Goal: Information Seeking & Learning: Learn about a topic

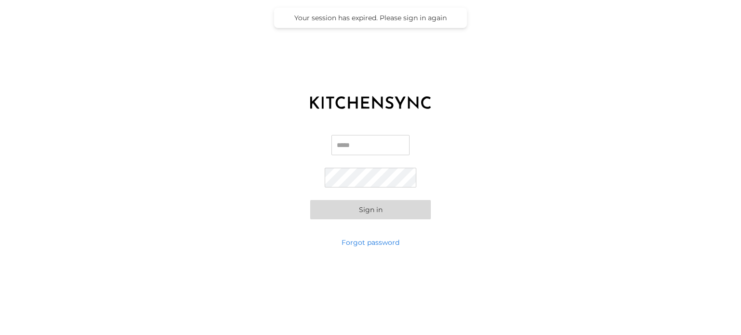
type input "**********"
click at [375, 210] on button "Sign in" at bounding box center [370, 209] width 121 height 19
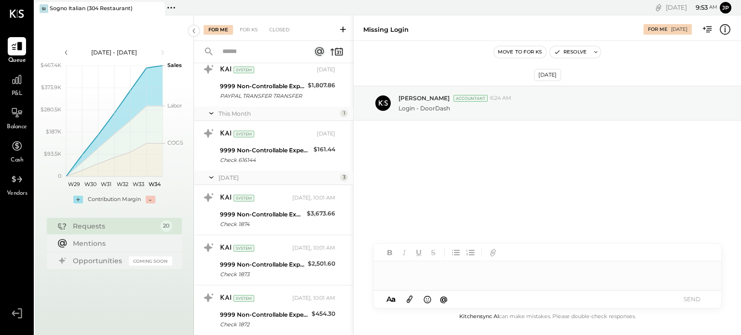
scroll to position [777, 0]
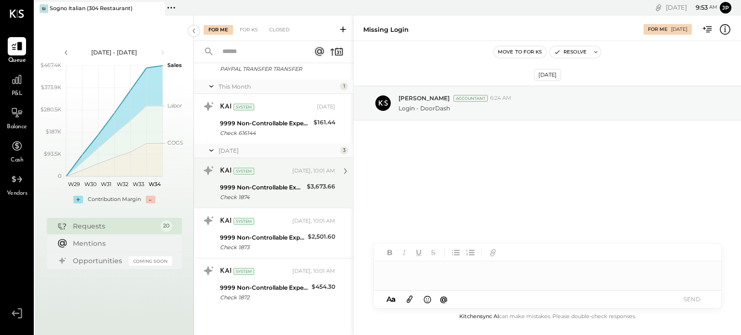
click at [279, 177] on div "KAI System [DATE], 10:01 AM" at bounding box center [277, 171] width 115 height 16
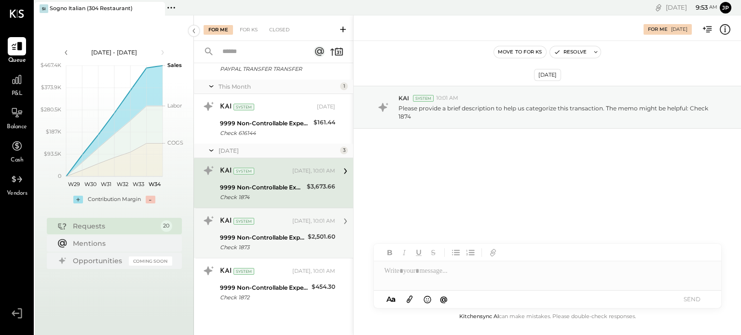
click at [262, 233] on div "9999 Non-Controllable Expenses:To Be Classified P&L" at bounding box center [262, 238] width 85 height 10
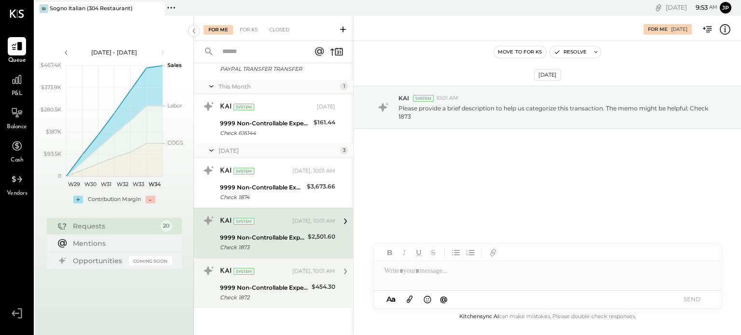
click at [264, 285] on div "9999 Non-Controllable Expenses:To Be Classified P&L" at bounding box center [264, 288] width 89 height 10
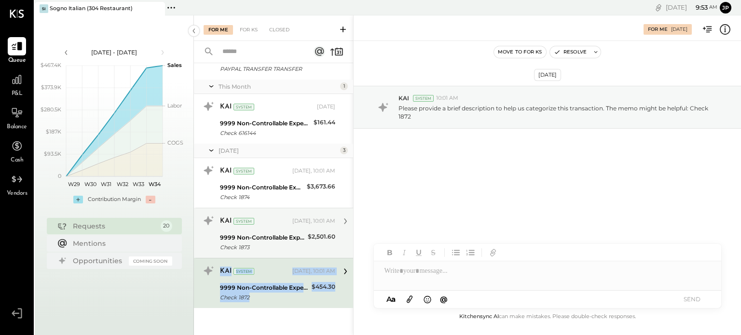
drag, startPoint x: 353, startPoint y: 288, endPoint x: 349, endPoint y: 244, distance: 44.0
click at [349, 244] on div "Requests [DATE] 5 [PERSON_NAME] Accountant [PERSON_NAME] Accountant [DATE] Miss…" at bounding box center [273, 199] width 159 height 273
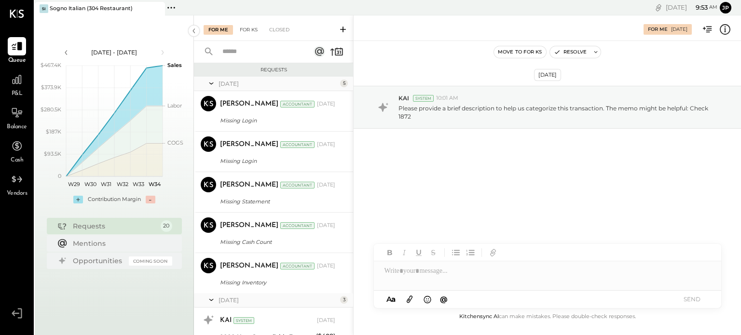
click at [251, 30] on div "For KS" at bounding box center [248, 30] width 27 height 10
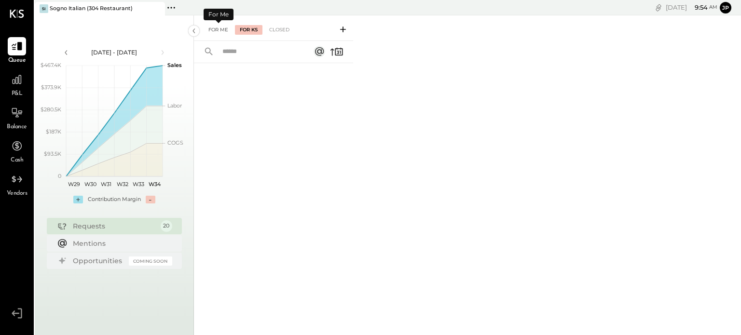
click at [220, 29] on div "For Me" at bounding box center [217, 30] width 29 height 10
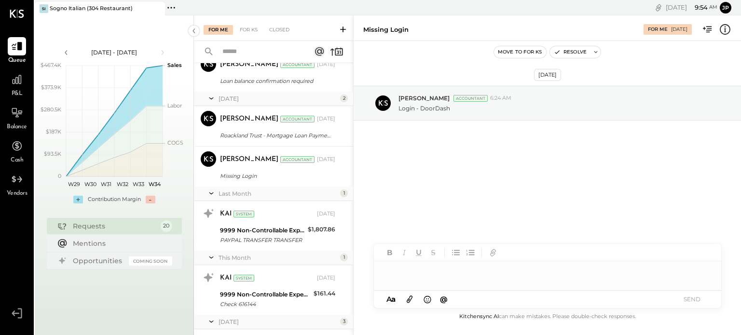
scroll to position [777, 0]
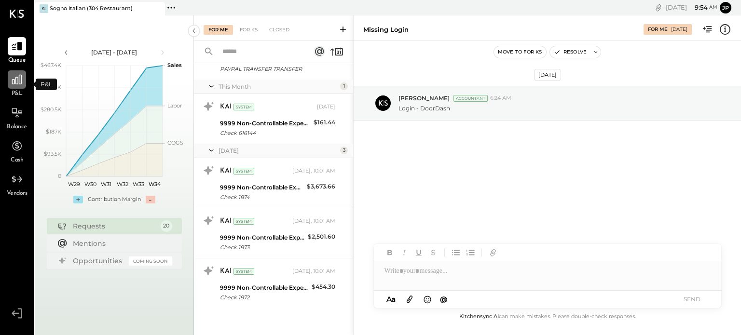
click at [17, 76] on icon at bounding box center [17, 79] width 13 height 13
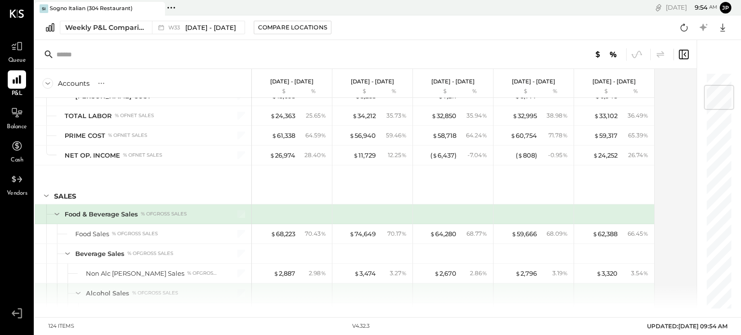
scroll to position [130, 0]
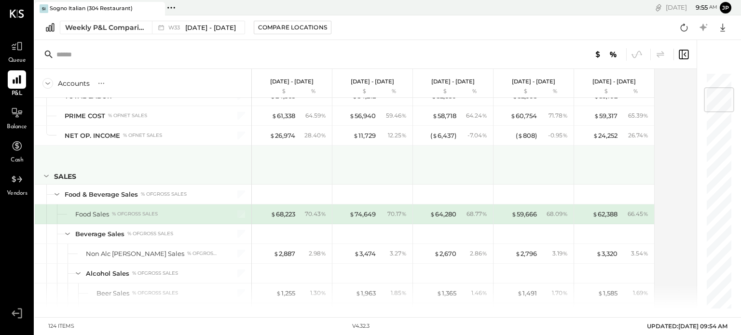
click at [46, 175] on icon at bounding box center [46, 176] width 11 height 11
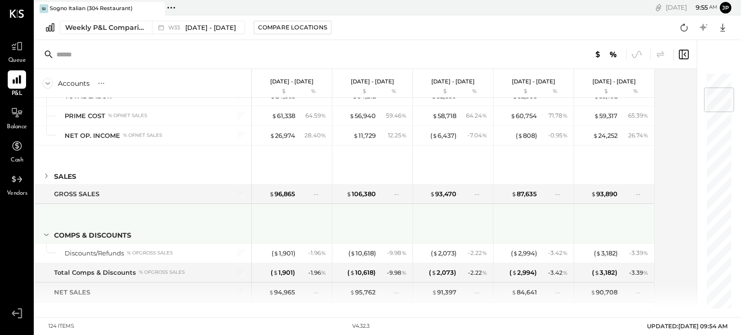
click at [45, 232] on icon at bounding box center [46, 235] width 11 height 11
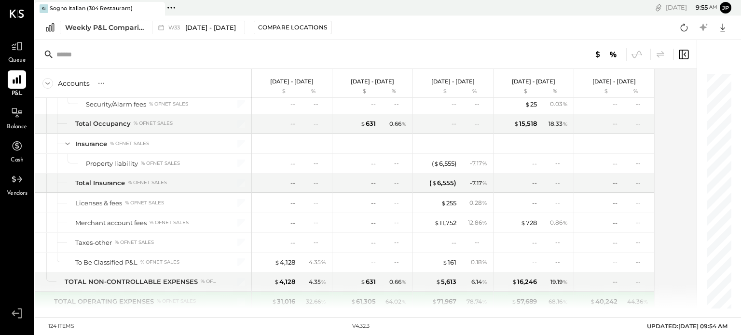
scroll to position [2073, 0]
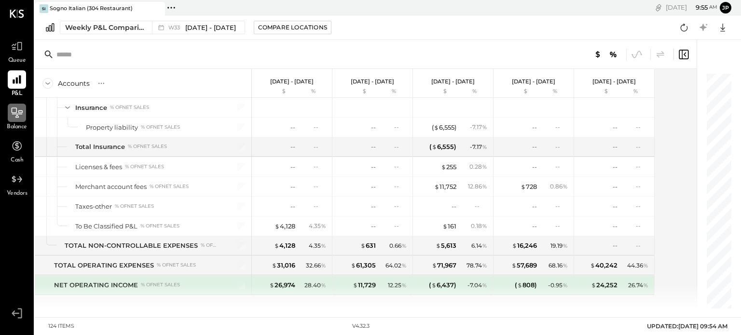
click at [19, 111] on icon at bounding box center [17, 113] width 13 height 13
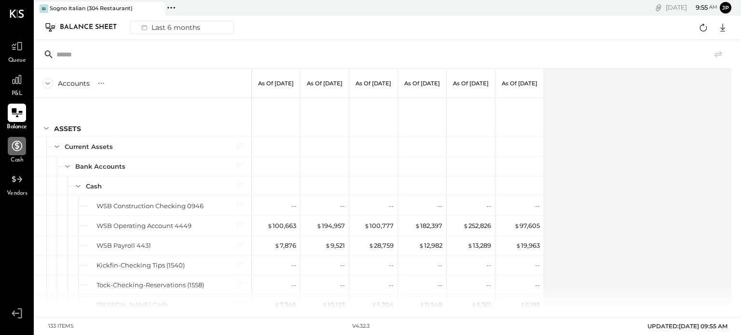
click at [11, 152] on icon at bounding box center [17, 146] width 13 height 13
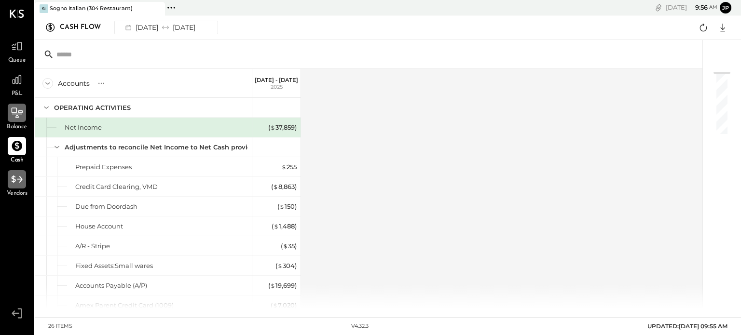
click at [16, 177] on icon at bounding box center [17, 179] width 13 height 13
